Goal: Information Seeking & Learning: Learn about a topic

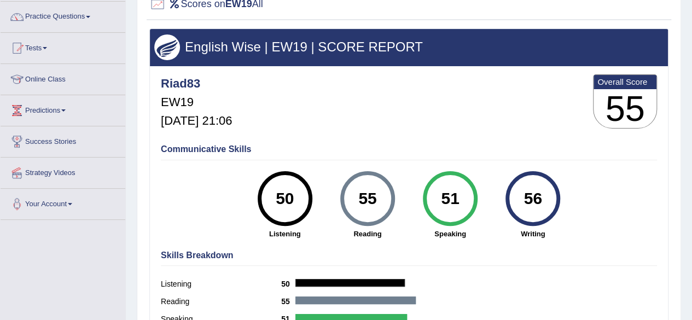
scroll to position [84, 0]
click at [49, 44] on link "Tests" at bounding box center [63, 46] width 125 height 27
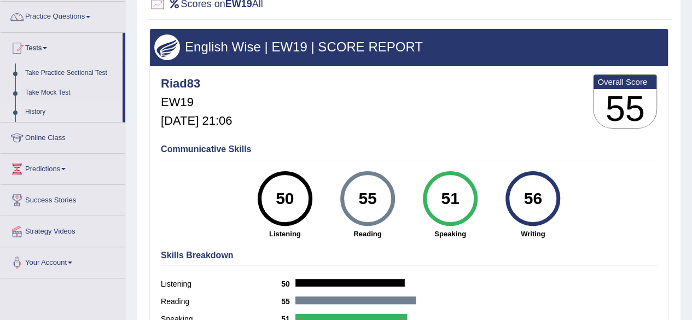
click at [35, 110] on link "History" at bounding box center [71, 112] width 102 height 20
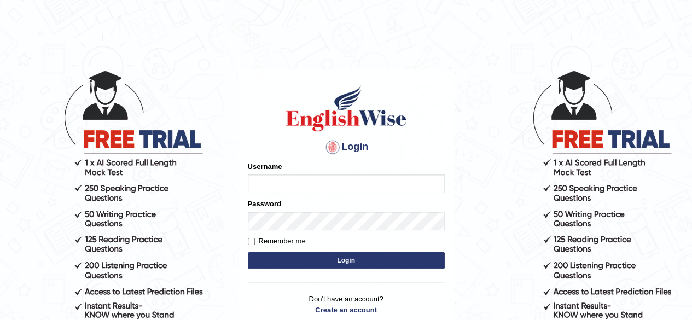
type input "riad83"
click at [329, 255] on button "Login" at bounding box center [346, 260] width 197 height 16
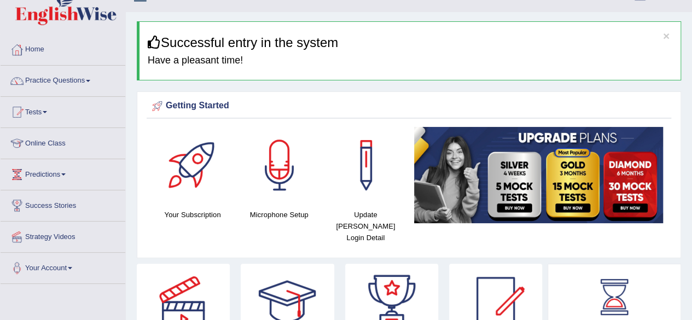
scroll to position [19, 0]
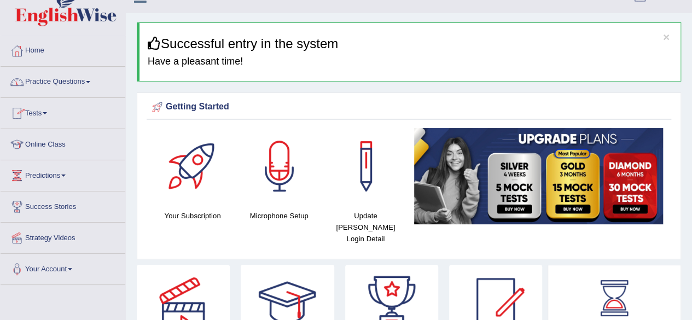
click at [91, 79] on link "Practice Questions" at bounding box center [63, 80] width 125 height 27
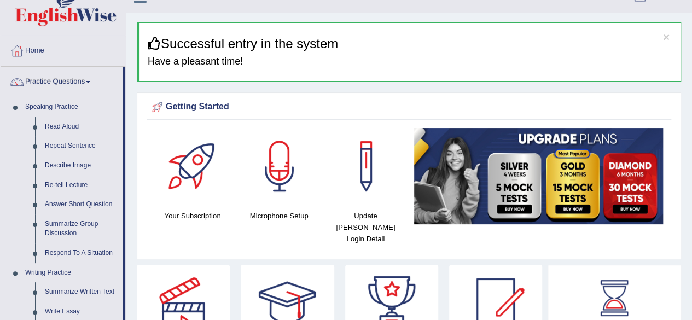
click at [91, 79] on link "Practice Questions" at bounding box center [62, 80] width 122 height 27
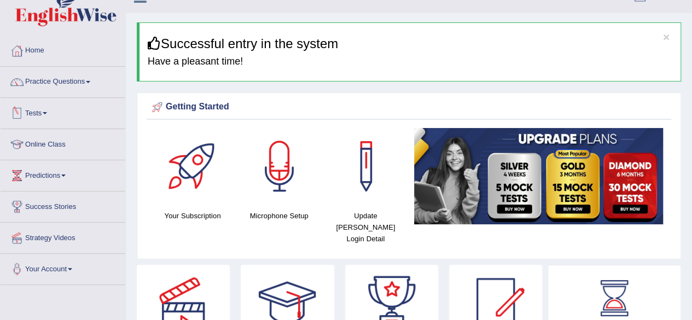
click at [44, 110] on link "Tests" at bounding box center [63, 111] width 125 height 27
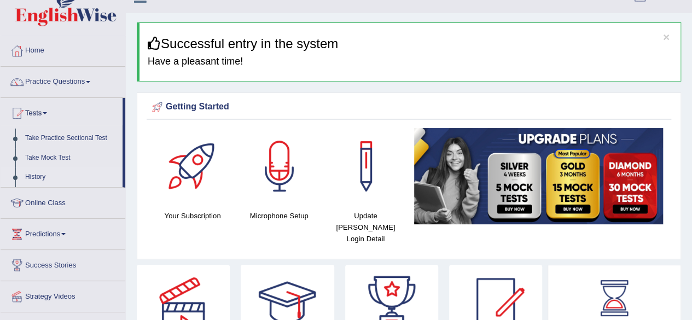
click at [37, 176] on link "History" at bounding box center [71, 177] width 102 height 20
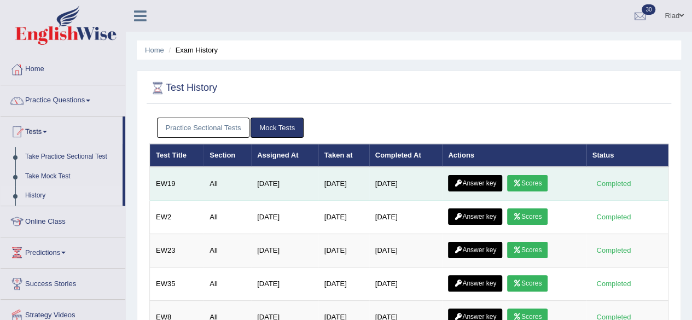
click at [467, 177] on link "Answer key" at bounding box center [475, 183] width 54 height 16
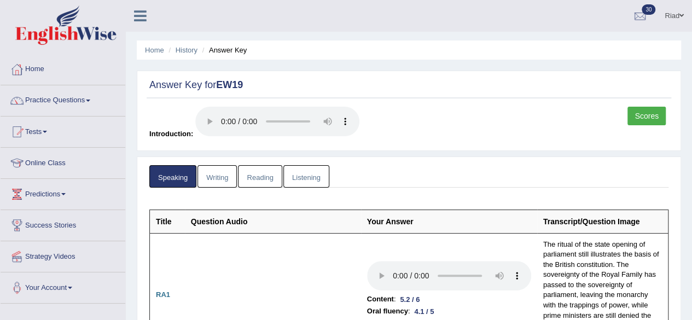
click at [261, 176] on link "Reading" at bounding box center [260, 176] width 44 height 22
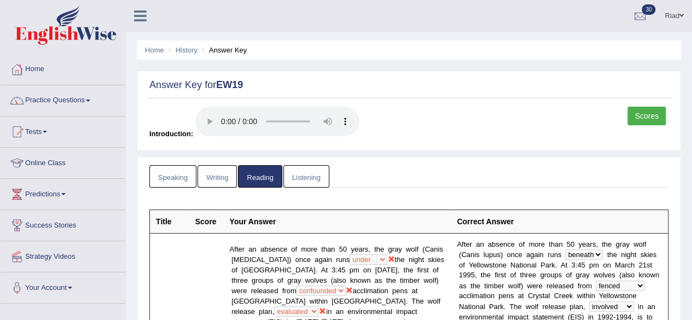
click at [86, 96] on link "Practice Questions" at bounding box center [63, 98] width 125 height 27
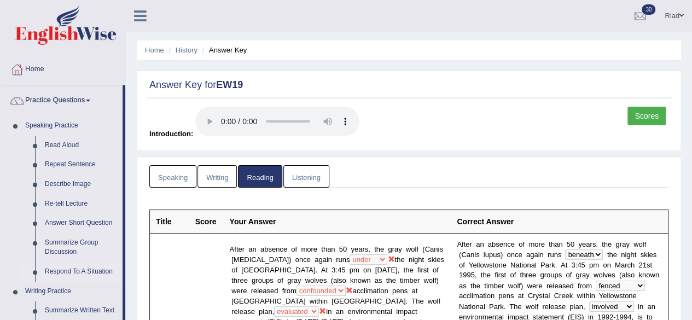
click at [68, 268] on link "Respond To A Situation" at bounding box center [81, 272] width 83 height 20
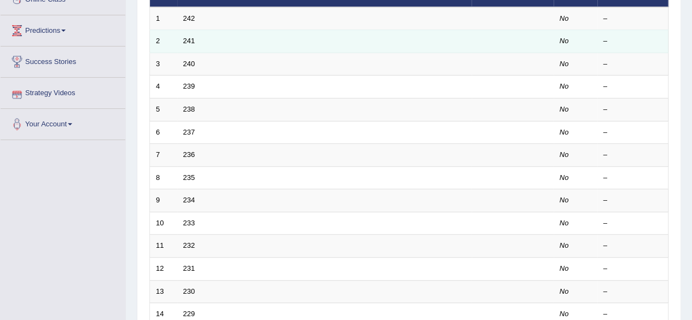
scroll to position [182, 0]
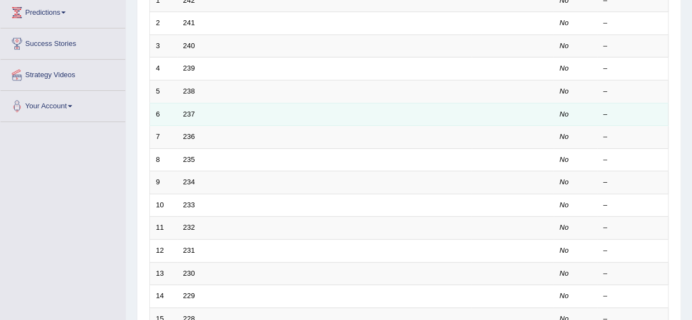
click at [419, 113] on td "237" at bounding box center [324, 114] width 294 height 23
click at [188, 112] on link "237" at bounding box center [189, 114] width 12 height 8
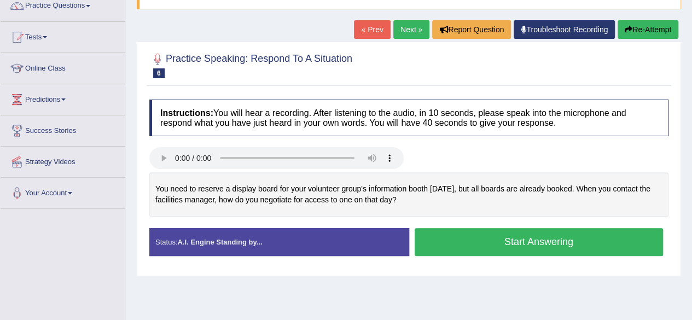
scroll to position [95, 0]
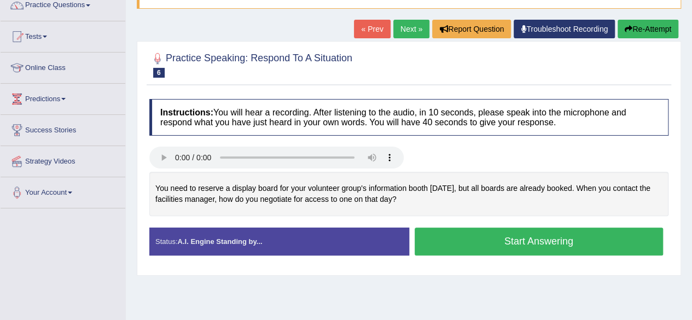
click at [495, 235] on button "Start Answering" at bounding box center [538, 241] width 249 height 28
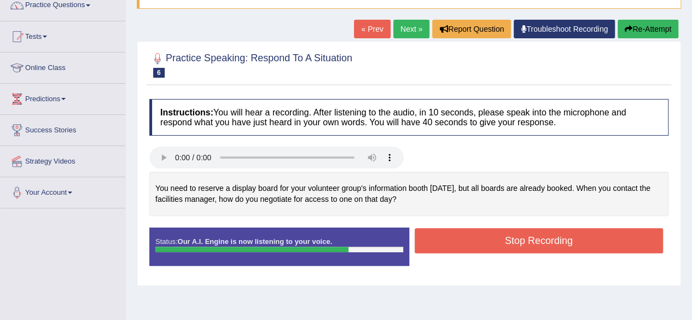
click at [495, 235] on button "Stop Recording" at bounding box center [538, 240] width 249 height 25
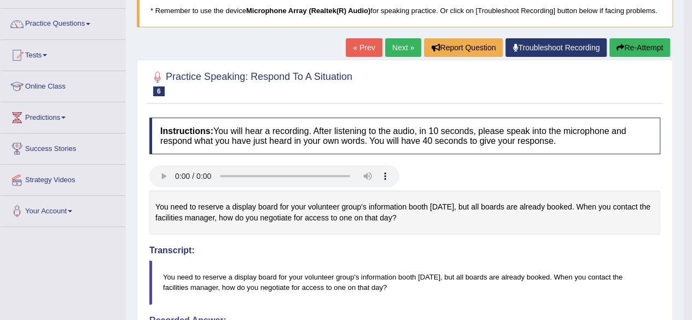
scroll to position [76, 0]
click at [395, 48] on link "Next »" at bounding box center [403, 48] width 36 height 19
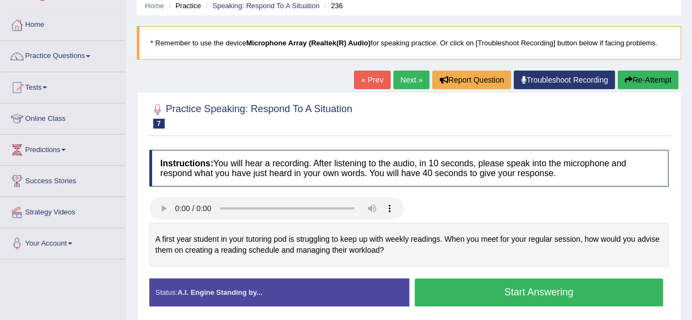
scroll to position [57, 0]
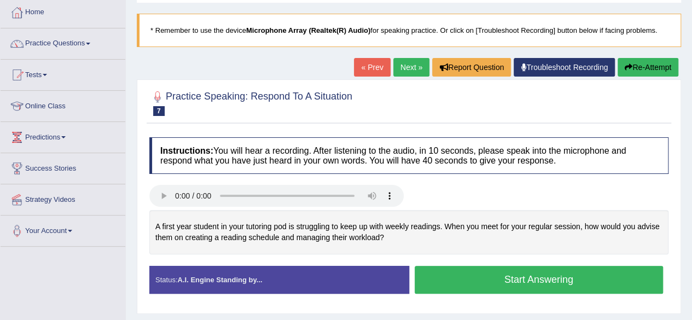
drag, startPoint x: 244, startPoint y: 226, endPoint x: 261, endPoint y: 221, distance: 17.1
click at [261, 221] on div "A first year student in your tutoring pod is struggling to keep up with weekly …" at bounding box center [408, 232] width 519 height 44
drag, startPoint x: 246, startPoint y: 223, endPoint x: 277, endPoint y: 230, distance: 31.3
click at [277, 230] on div "A first year student in your tutoring pod is struggling to keep up with weekly …" at bounding box center [408, 232] width 519 height 44
click at [494, 276] on button "Start Answering" at bounding box center [538, 280] width 249 height 28
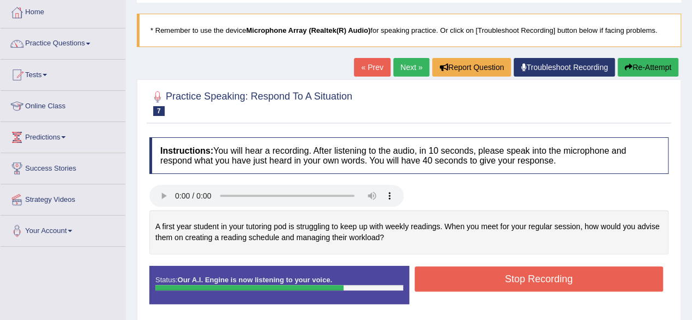
click at [494, 276] on button "Stop Recording" at bounding box center [538, 278] width 249 height 25
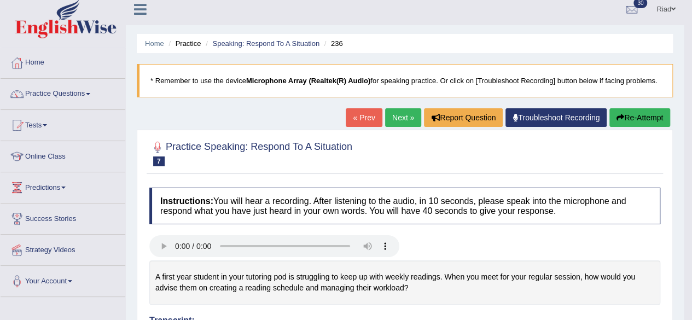
scroll to position [5, 0]
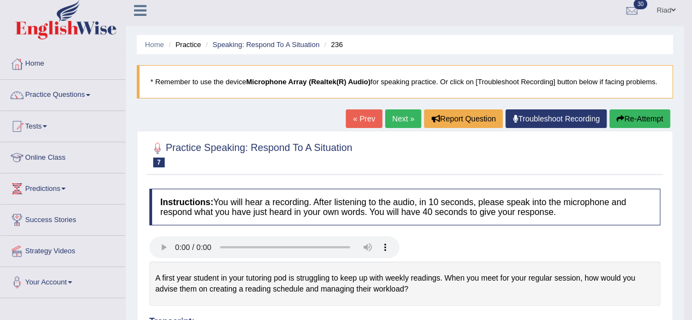
click at [399, 116] on link "Next »" at bounding box center [403, 118] width 36 height 19
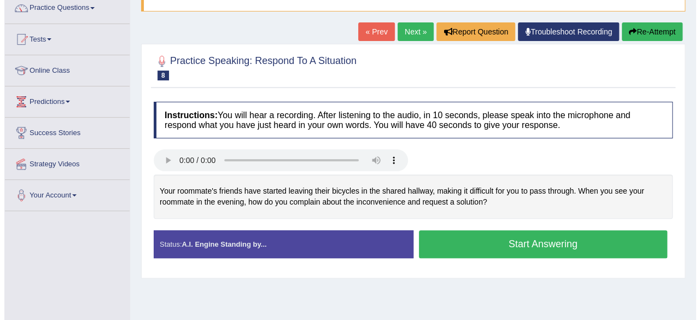
scroll to position [93, 0]
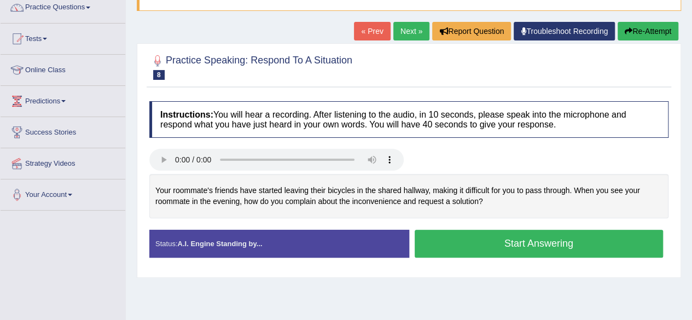
click at [504, 243] on button "Start Answering" at bounding box center [538, 244] width 249 height 28
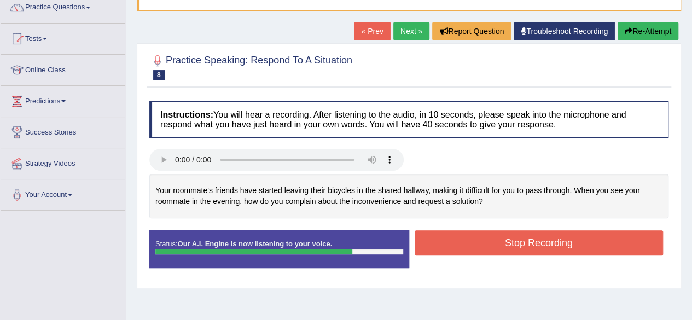
click at [504, 243] on button "Stop Recording" at bounding box center [538, 242] width 249 height 25
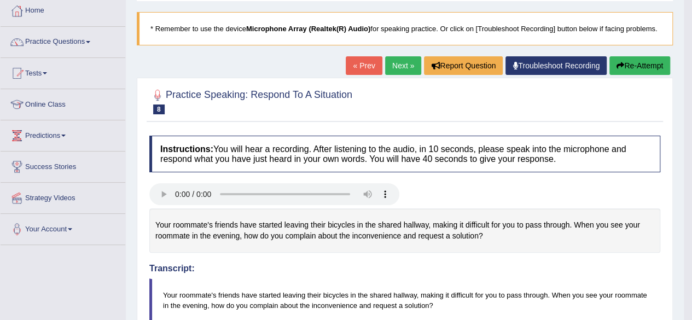
scroll to position [57, 0]
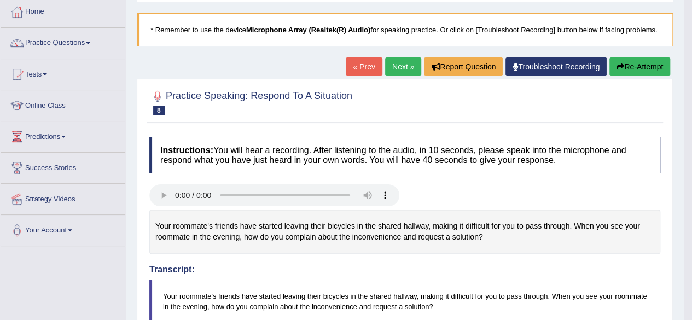
click at [397, 63] on link "Next »" at bounding box center [403, 66] width 36 height 19
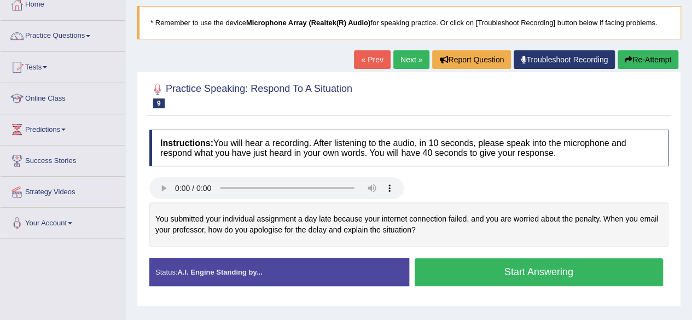
scroll to position [87, 0]
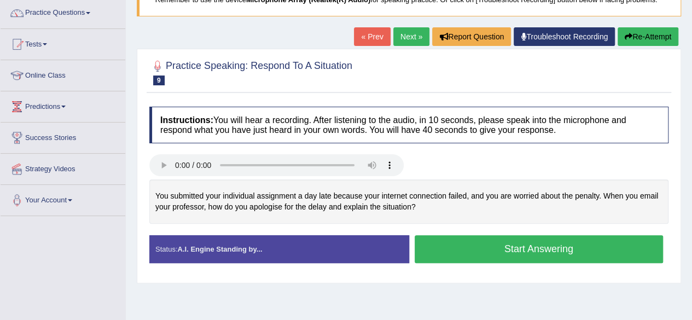
click at [489, 241] on button "Start Answering" at bounding box center [538, 249] width 249 height 28
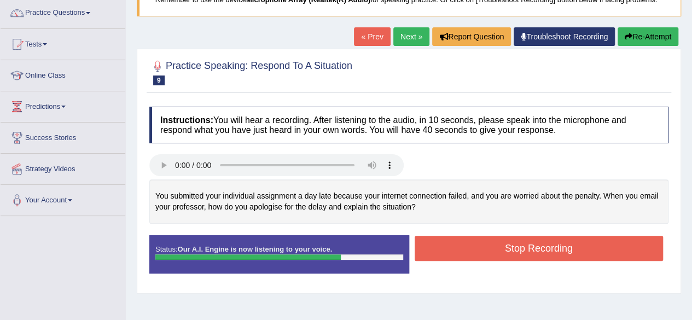
click at [489, 241] on button "Stop Recording" at bounding box center [538, 248] width 249 height 25
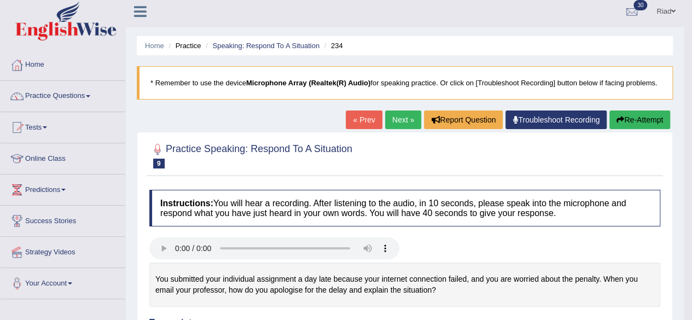
scroll to position [0, 0]
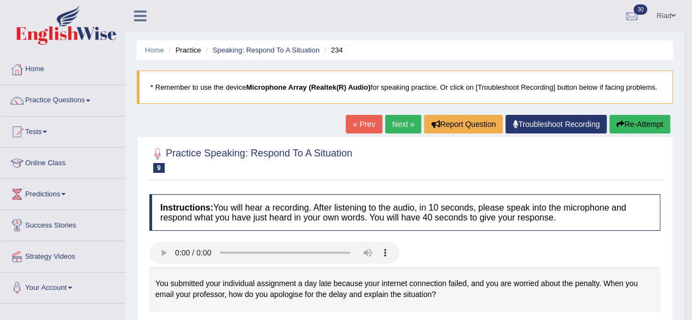
click at [631, 121] on button "Re-Attempt" at bounding box center [639, 124] width 61 height 19
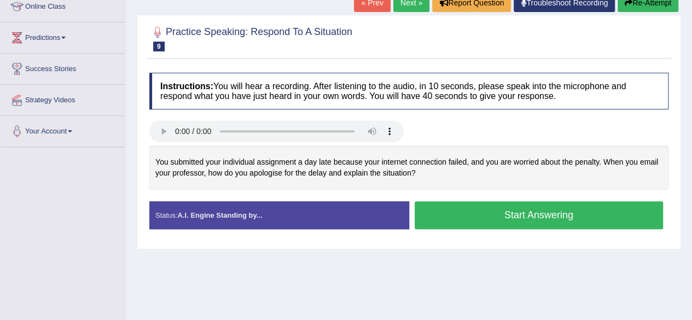
scroll to position [157, 0]
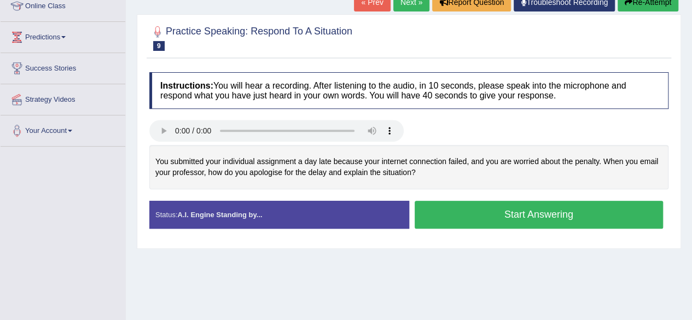
click at [531, 210] on button "Start Answering" at bounding box center [538, 215] width 249 height 28
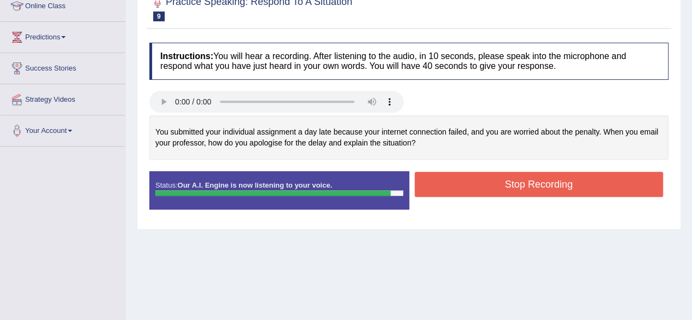
click at [525, 179] on button "Stop Recording" at bounding box center [538, 184] width 249 height 25
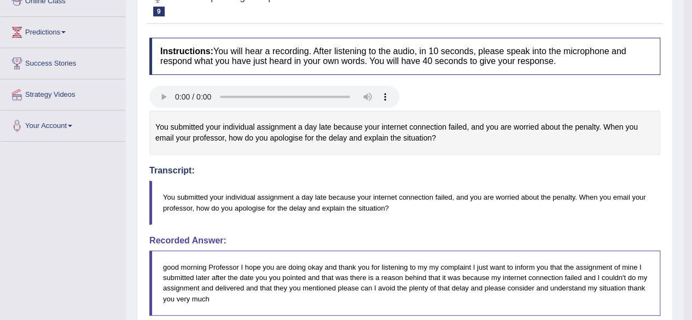
scroll to position [0, 0]
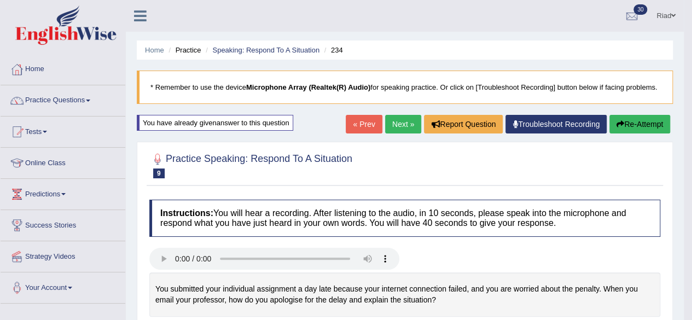
click at [400, 120] on link "Next »" at bounding box center [403, 124] width 36 height 19
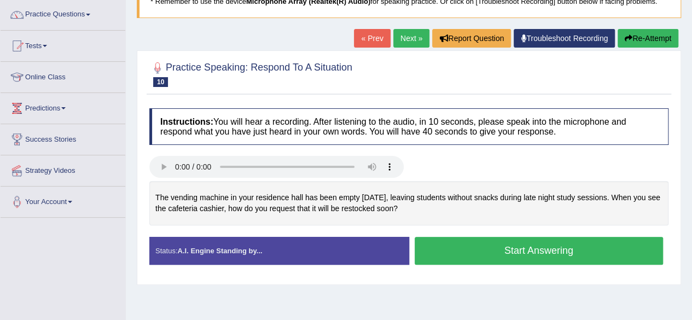
scroll to position [86, 0]
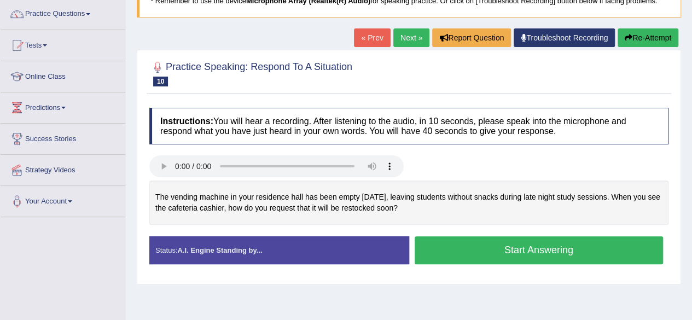
click at [476, 246] on button "Start Answering" at bounding box center [538, 250] width 249 height 28
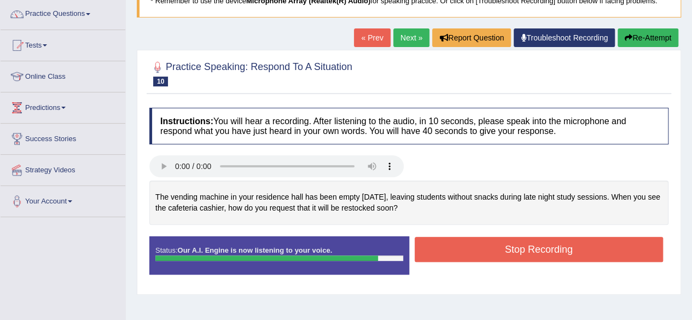
click at [476, 246] on button "Stop Recording" at bounding box center [538, 249] width 249 height 25
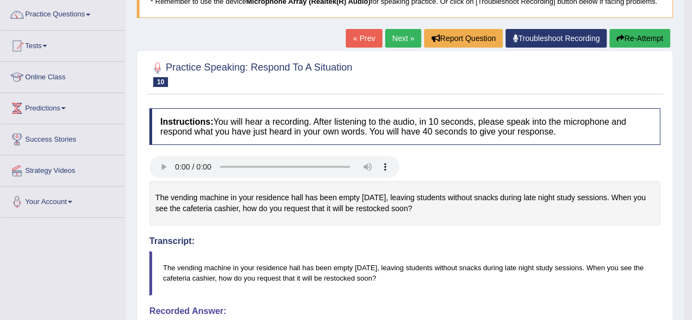
scroll to position [85, 0]
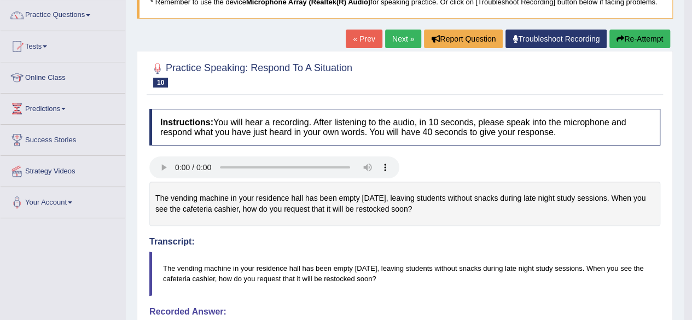
click at [395, 34] on link "Next »" at bounding box center [403, 39] width 36 height 19
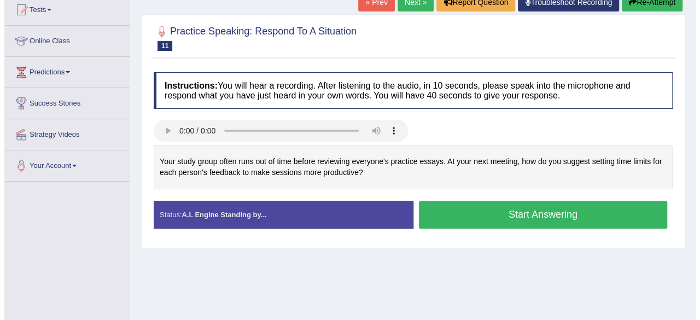
scroll to position [121, 0]
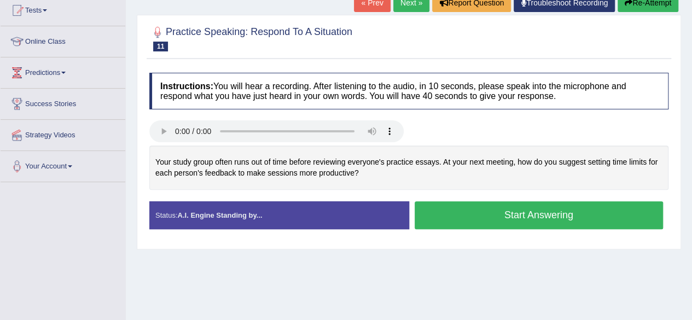
click at [490, 208] on button "Start Answering" at bounding box center [538, 215] width 249 height 28
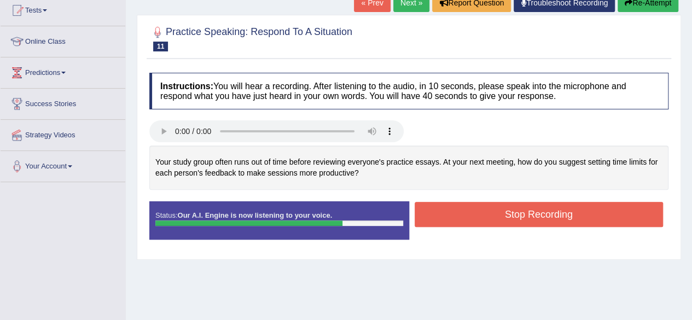
click at [490, 208] on button "Stop Recording" at bounding box center [538, 214] width 249 height 25
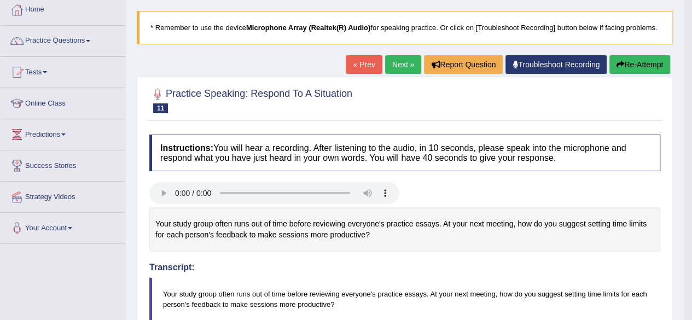
scroll to position [46, 0]
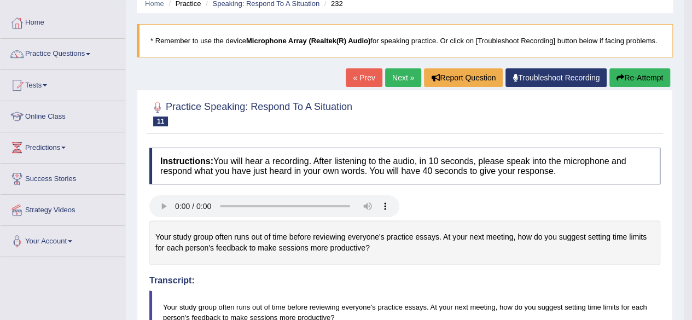
click at [405, 77] on link "Next »" at bounding box center [403, 77] width 36 height 19
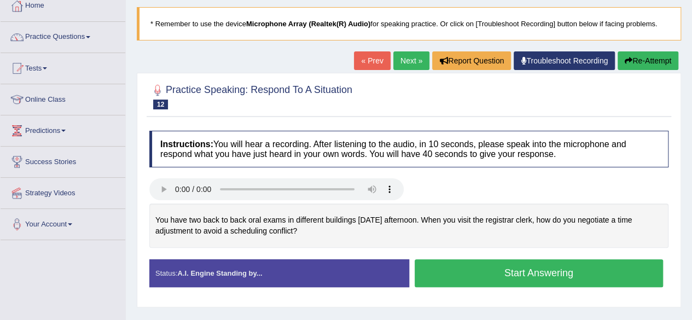
scroll to position [69, 0]
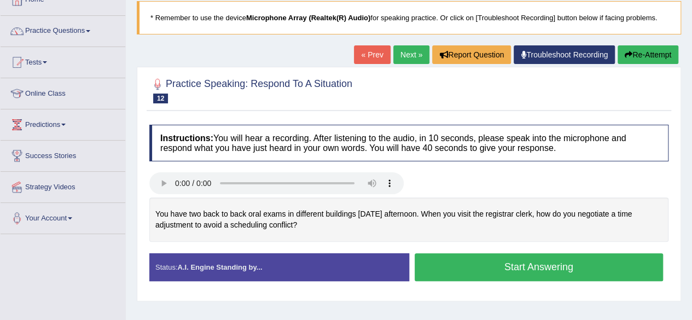
click at [524, 265] on button "Start Answering" at bounding box center [538, 267] width 249 height 28
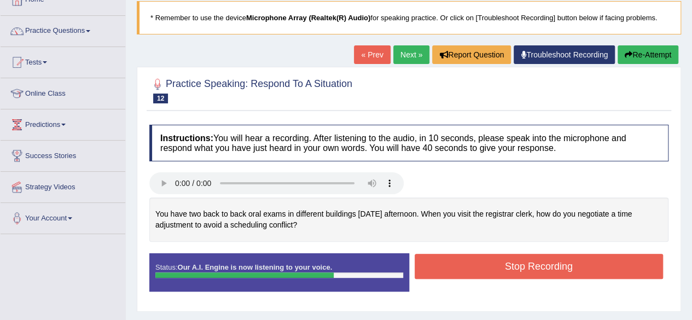
click at [524, 265] on button "Stop Recording" at bounding box center [538, 266] width 249 height 25
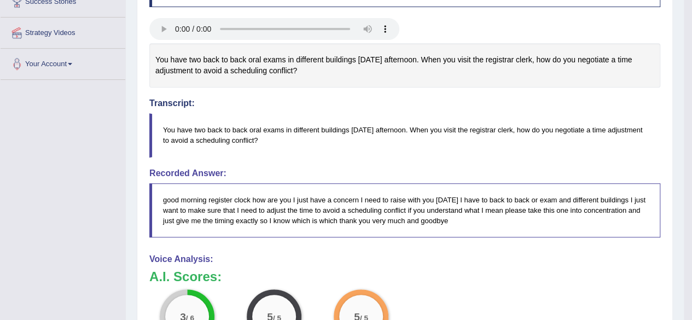
scroll to position [223, 0]
drag, startPoint x: 161, startPoint y: 126, endPoint x: 171, endPoint y: 124, distance: 10.7
click at [190, 128] on blockquote "You have two back to back oral exams in different buildings [DATE] afternoon. W…" at bounding box center [404, 136] width 511 height 44
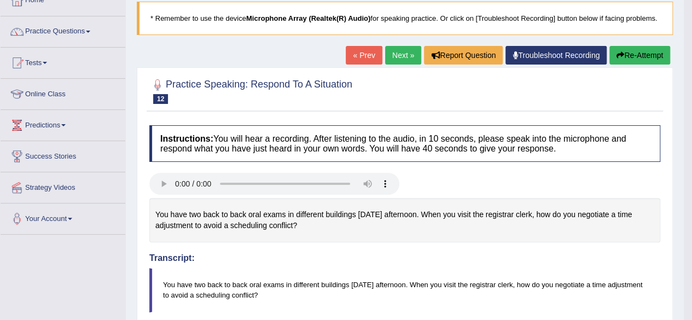
scroll to position [68, 0]
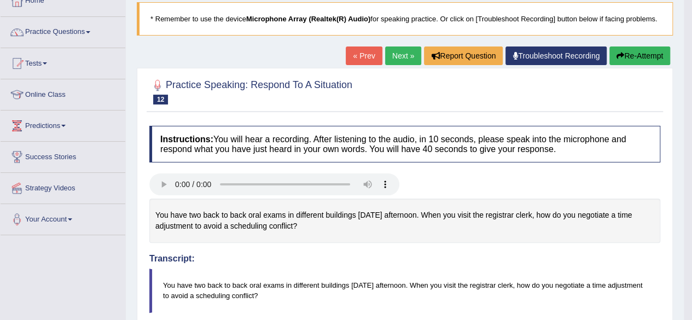
click at [406, 52] on link "Next »" at bounding box center [403, 55] width 36 height 19
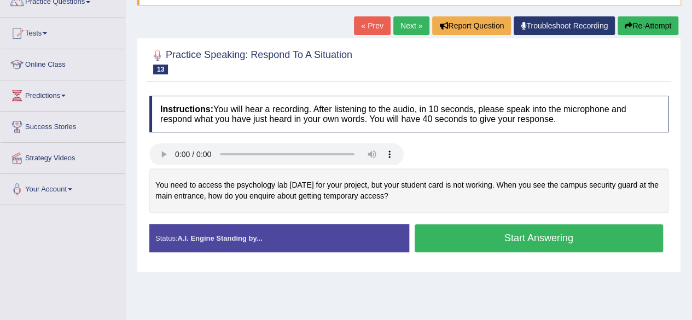
scroll to position [100, 0]
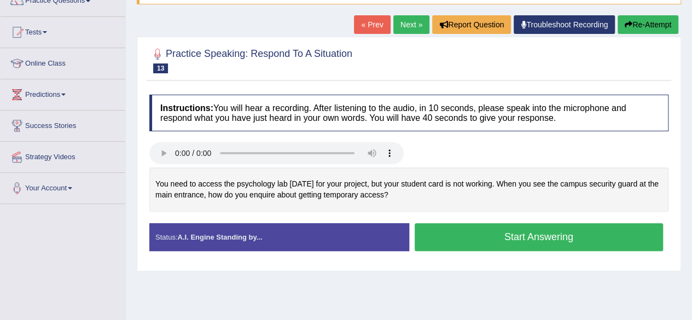
click at [511, 232] on button "Start Answering" at bounding box center [538, 237] width 249 height 28
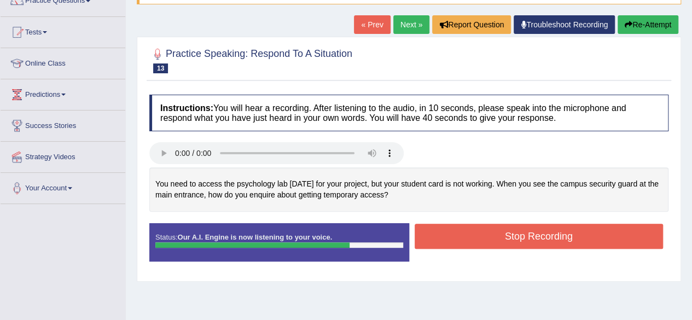
click at [511, 232] on button "Stop Recording" at bounding box center [538, 236] width 249 height 25
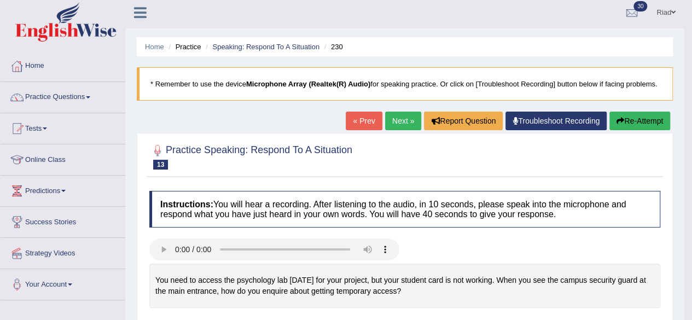
scroll to position [2, 0]
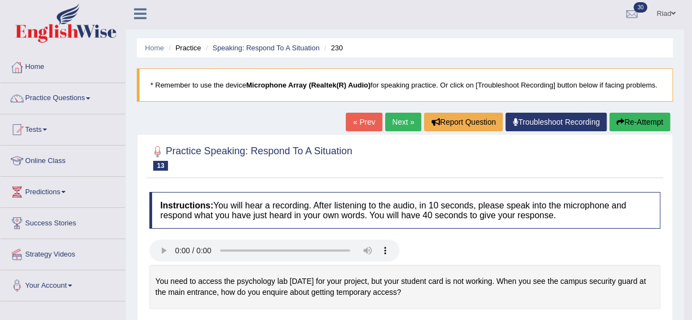
click at [394, 116] on link "Next »" at bounding box center [403, 122] width 36 height 19
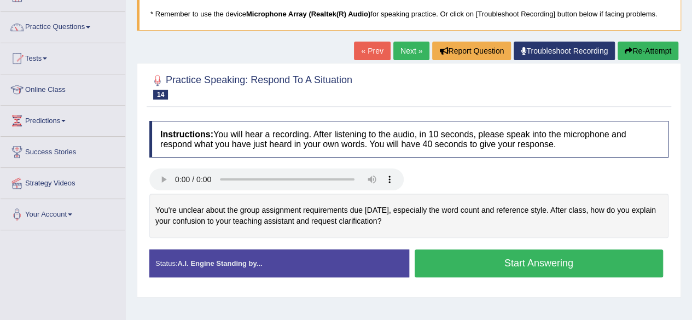
scroll to position [113, 0]
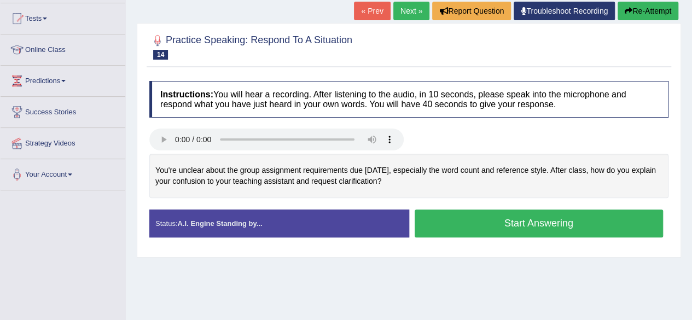
click at [502, 221] on button "Start Answering" at bounding box center [538, 223] width 249 height 28
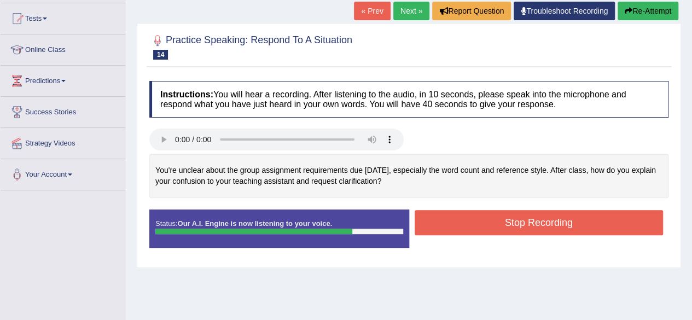
click at [502, 221] on button "Stop Recording" at bounding box center [538, 222] width 249 height 25
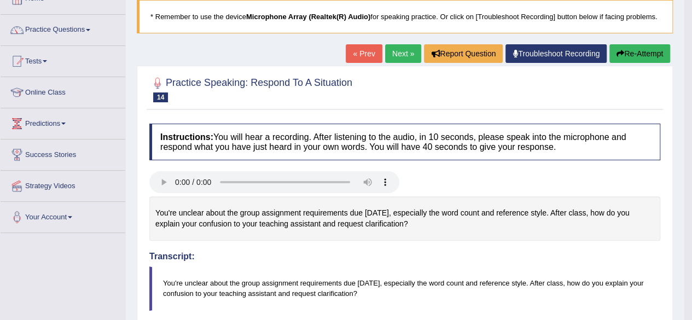
scroll to position [54, 0]
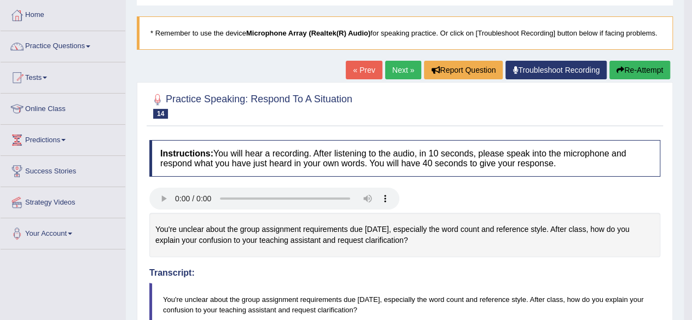
click at [399, 67] on link "Next »" at bounding box center [403, 70] width 36 height 19
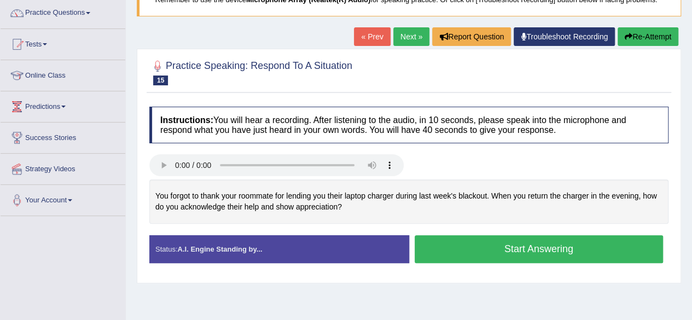
scroll to position [87, 0]
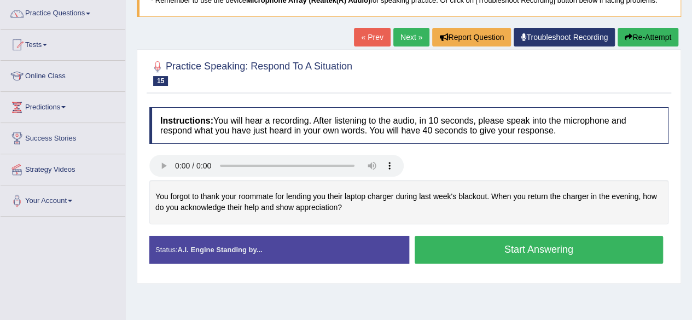
click at [507, 247] on button "Start Answering" at bounding box center [538, 250] width 249 height 28
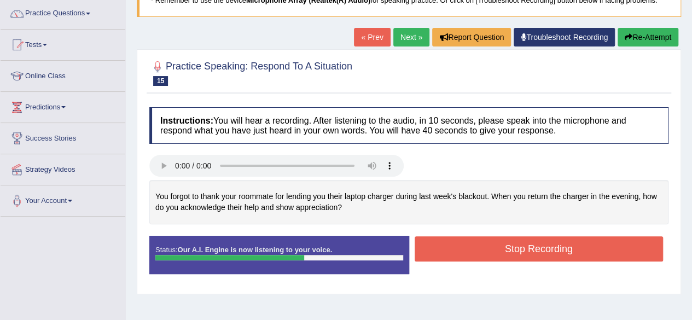
click at [507, 247] on button "Stop Recording" at bounding box center [538, 248] width 249 height 25
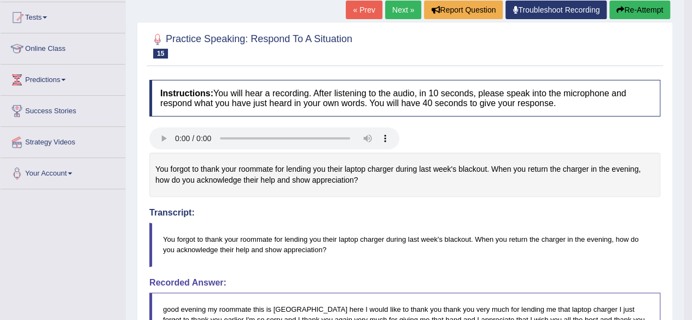
scroll to position [110, 0]
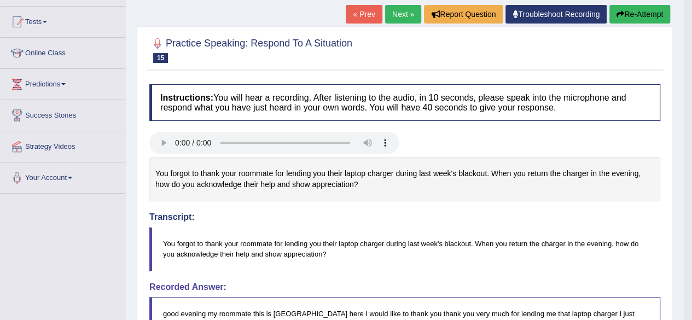
click at [638, 11] on button "Re-Attempt" at bounding box center [639, 14] width 61 height 19
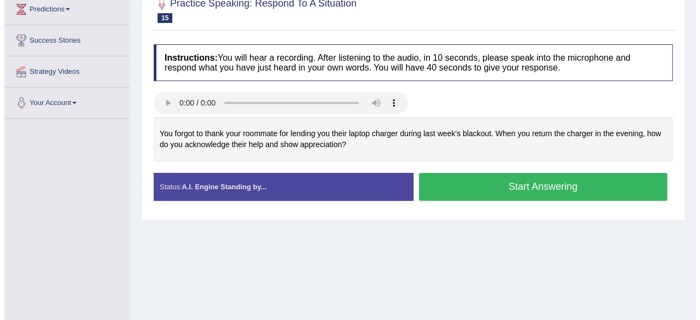
scroll to position [195, 0]
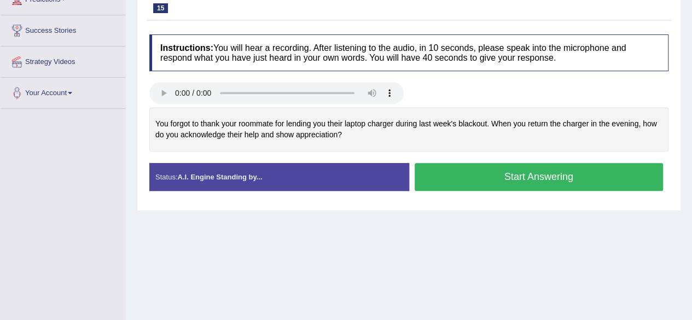
click at [491, 174] on button "Start Answering" at bounding box center [538, 177] width 249 height 28
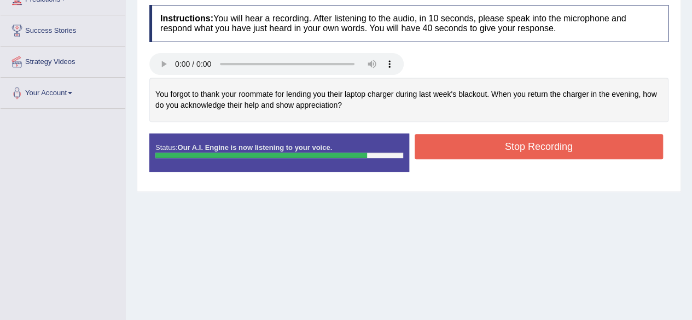
click at [502, 142] on button "Stop Recording" at bounding box center [538, 146] width 249 height 25
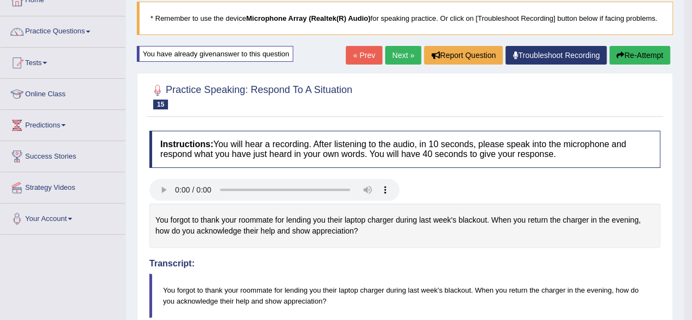
scroll to position [66, 0]
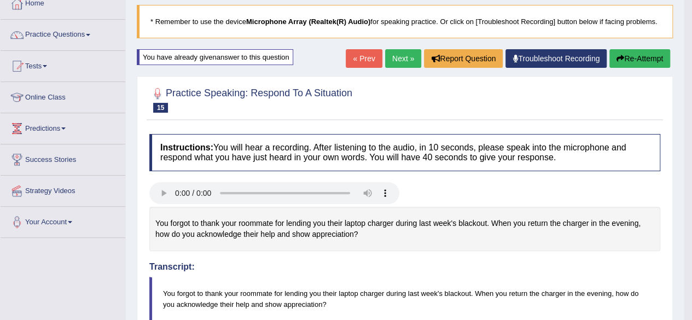
click at [396, 53] on link "Next »" at bounding box center [403, 58] width 36 height 19
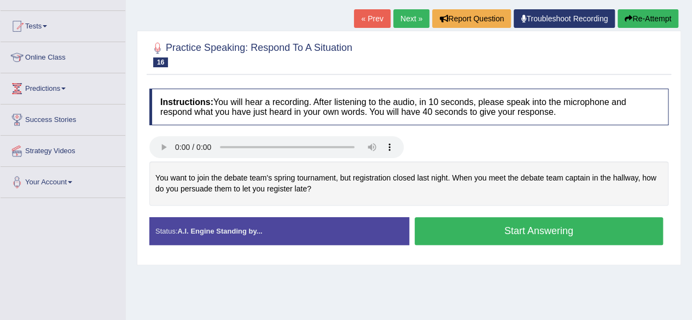
scroll to position [106, 0]
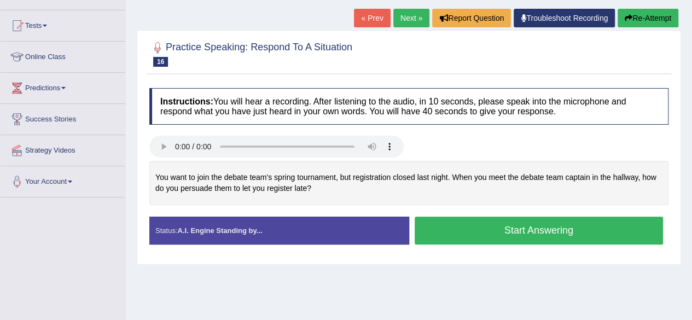
click at [530, 227] on button "Start Answering" at bounding box center [538, 231] width 249 height 28
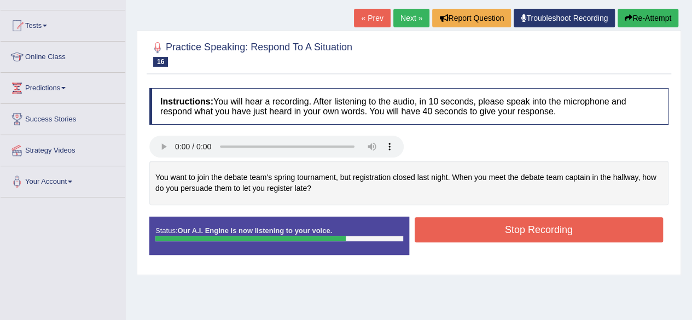
click at [530, 227] on button "Stop Recording" at bounding box center [538, 229] width 249 height 25
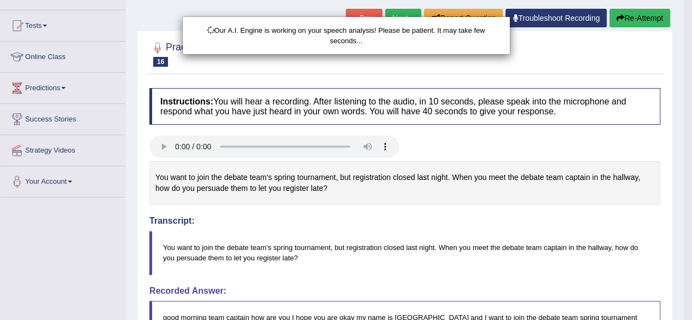
click at [530, 227] on div "Our A.I. Engine is working on your speech analysis! Please be patient. It may t…" at bounding box center [346, 160] width 692 height 320
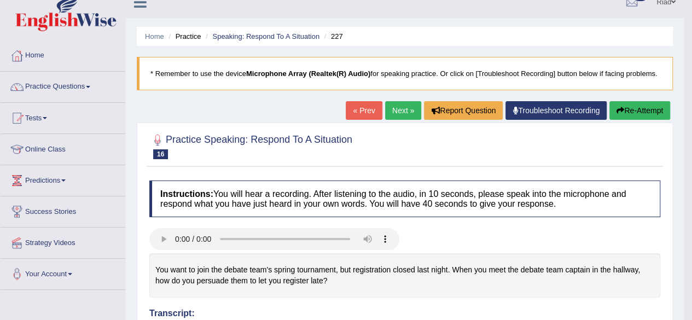
scroll to position [0, 0]
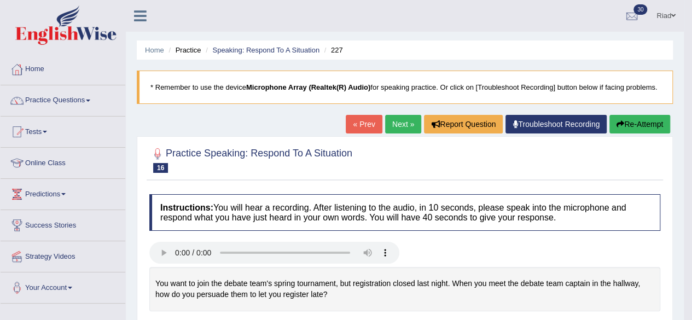
click at [391, 119] on link "Next »" at bounding box center [403, 124] width 36 height 19
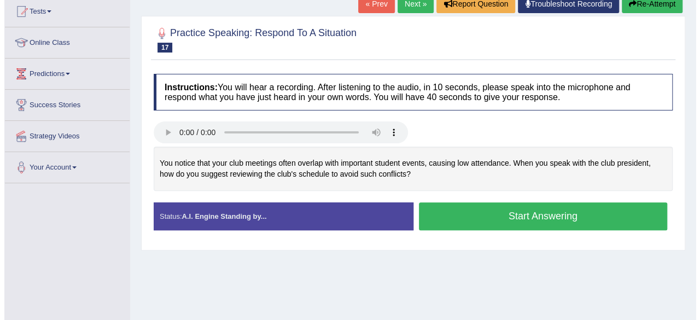
scroll to position [121, 0]
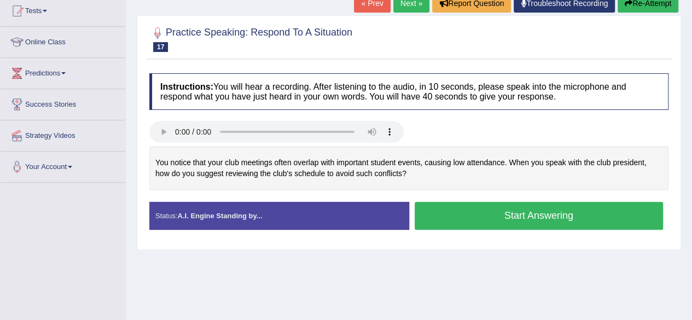
click at [518, 213] on button "Start Answering" at bounding box center [538, 216] width 249 height 28
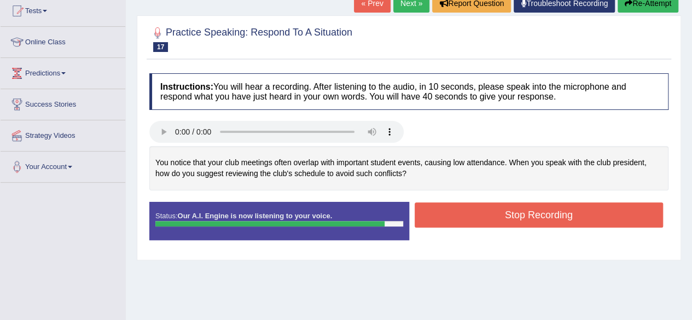
click at [518, 213] on button "Stop Recording" at bounding box center [538, 214] width 249 height 25
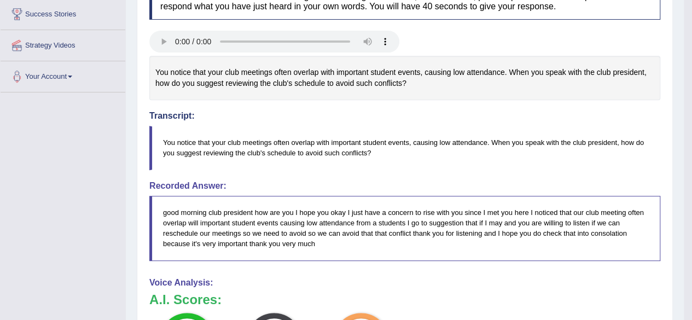
scroll to position [211, 0]
